Goal: Task Accomplishment & Management: Use online tool/utility

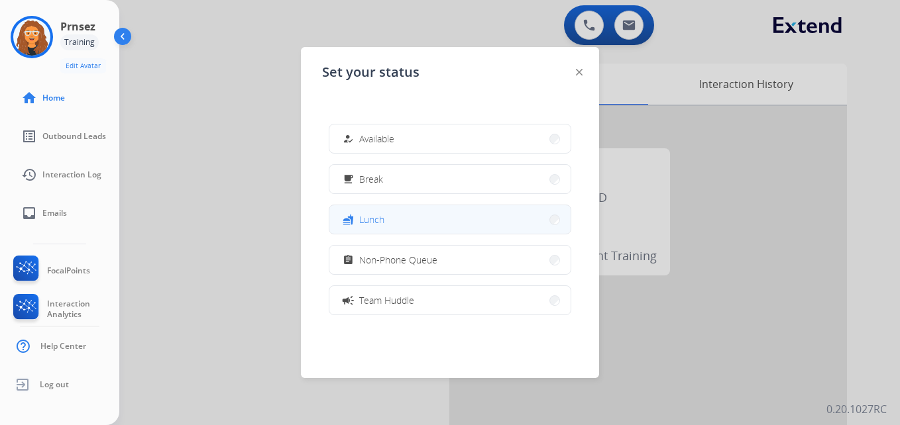
click at [364, 223] on span "Lunch" at bounding box center [371, 220] width 25 height 14
